Goal: Task Accomplishment & Management: Manage account settings

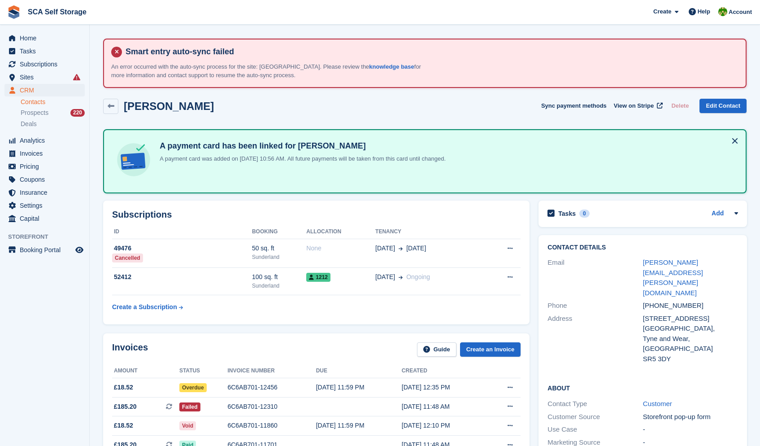
scroll to position [184, 0]
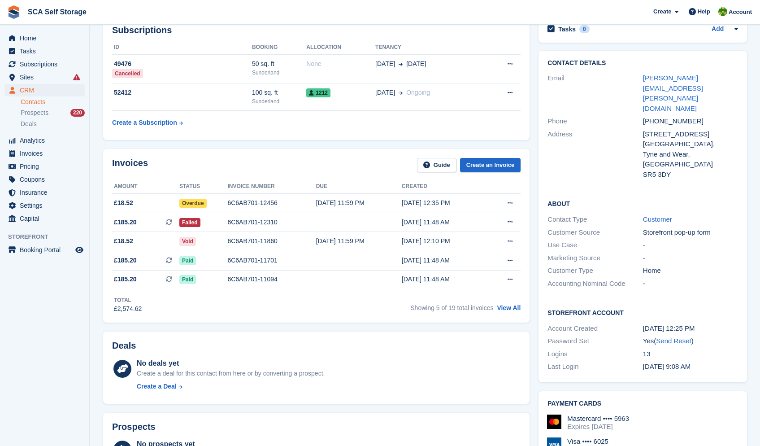
drag, startPoint x: 40, startPoint y: 87, endPoint x: 31, endPoint y: 93, distance: 11.1
click at [39, 88] on span "CRM" at bounding box center [47, 90] width 54 height 13
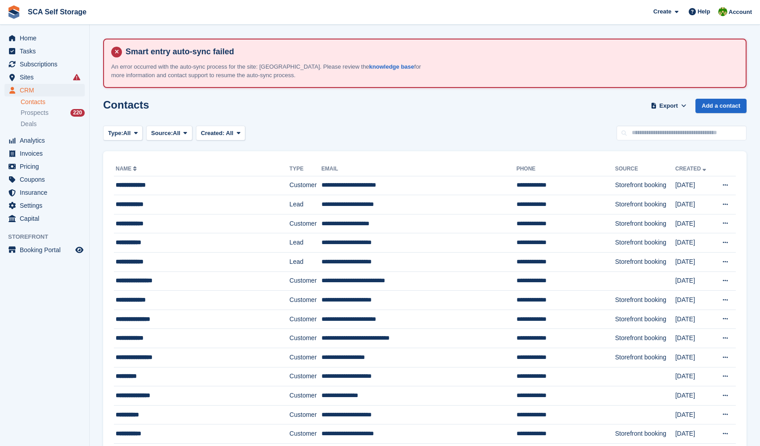
click at [29, 99] on link "Contacts" at bounding box center [53, 102] width 64 height 9
click at [656, 129] on input "text" at bounding box center [682, 133] width 130 height 15
type input "****"
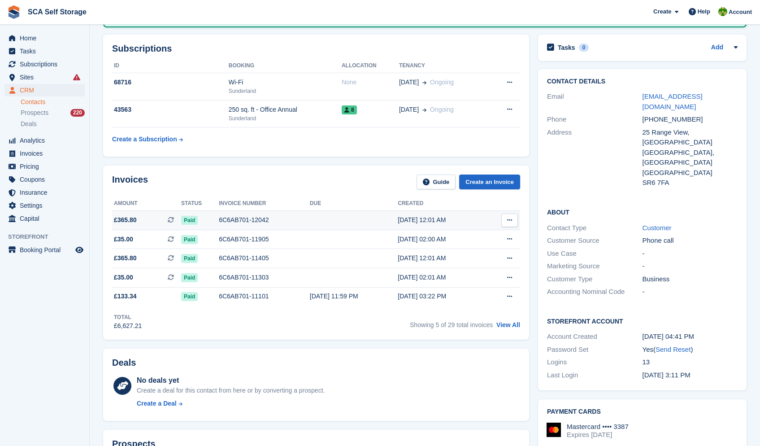
scroll to position [168, 0]
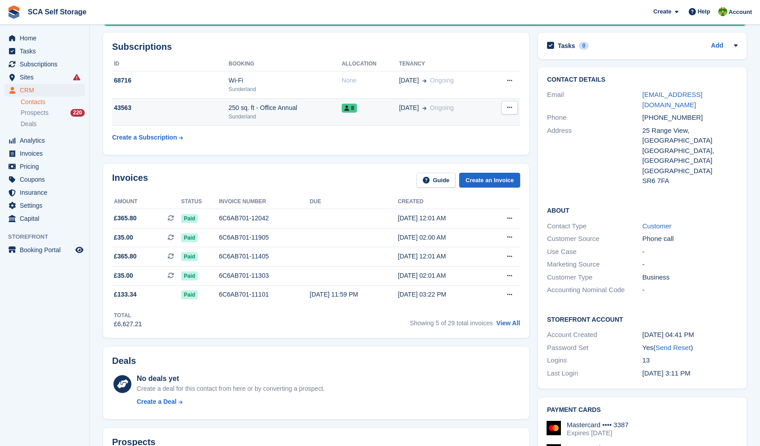
click at [407, 116] on td "01 Jul Ongoing" at bounding box center [444, 111] width 90 height 27
click at [507, 325] on link "View All" at bounding box center [509, 322] width 24 height 7
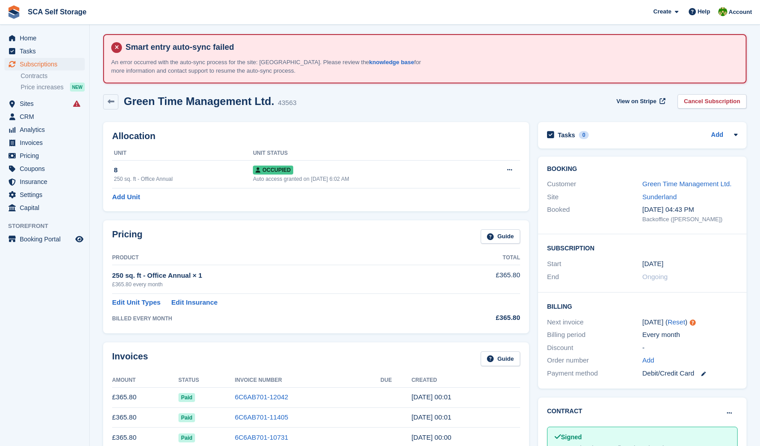
scroll to position [4, 0]
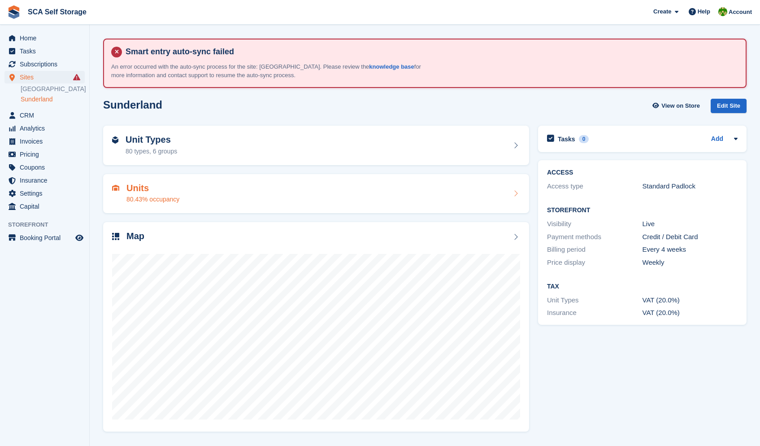
click at [196, 191] on div "Units 80.43% occupancy" at bounding box center [316, 194] width 408 height 22
